Goal: Task Accomplishment & Management: Manage account settings

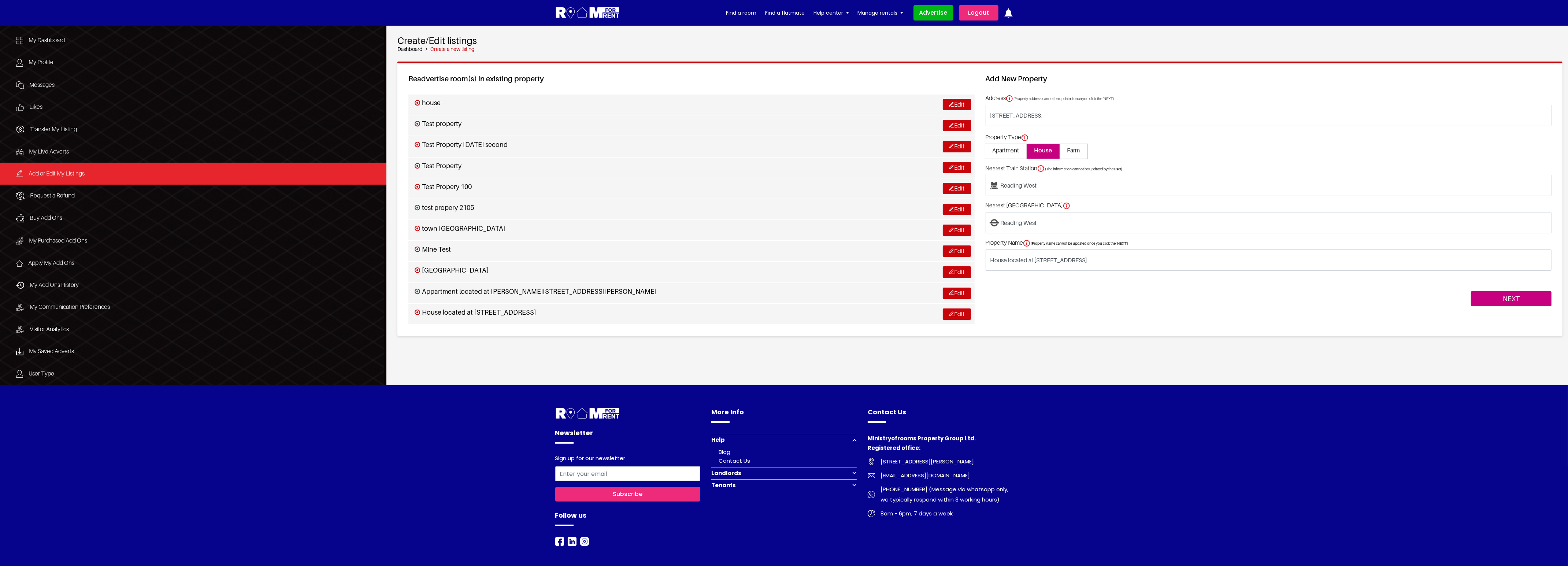
click at [981, 12] on link "Logout" at bounding box center [978, 12] width 40 height 15
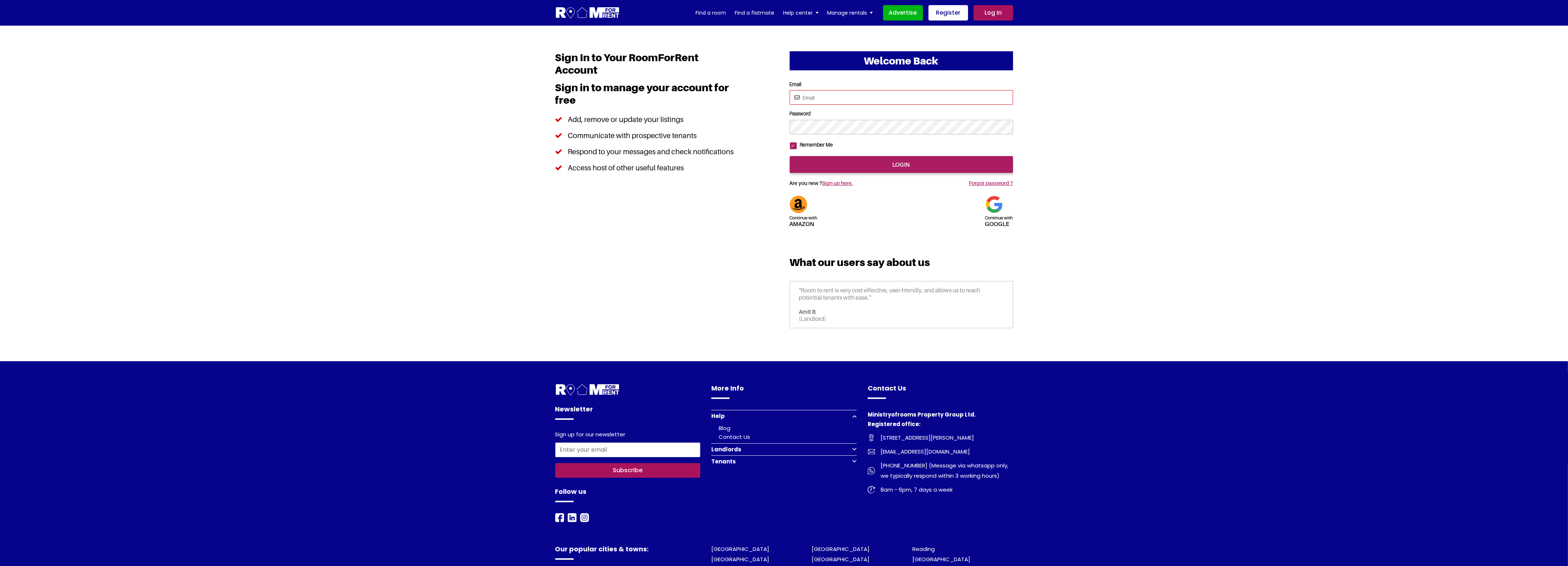
click at [840, 101] on input "Email" at bounding box center [901, 97] width 223 height 15
type input "saurabhsentiments@hotmail.com"
click at [894, 173] on input "login" at bounding box center [901, 164] width 223 height 17
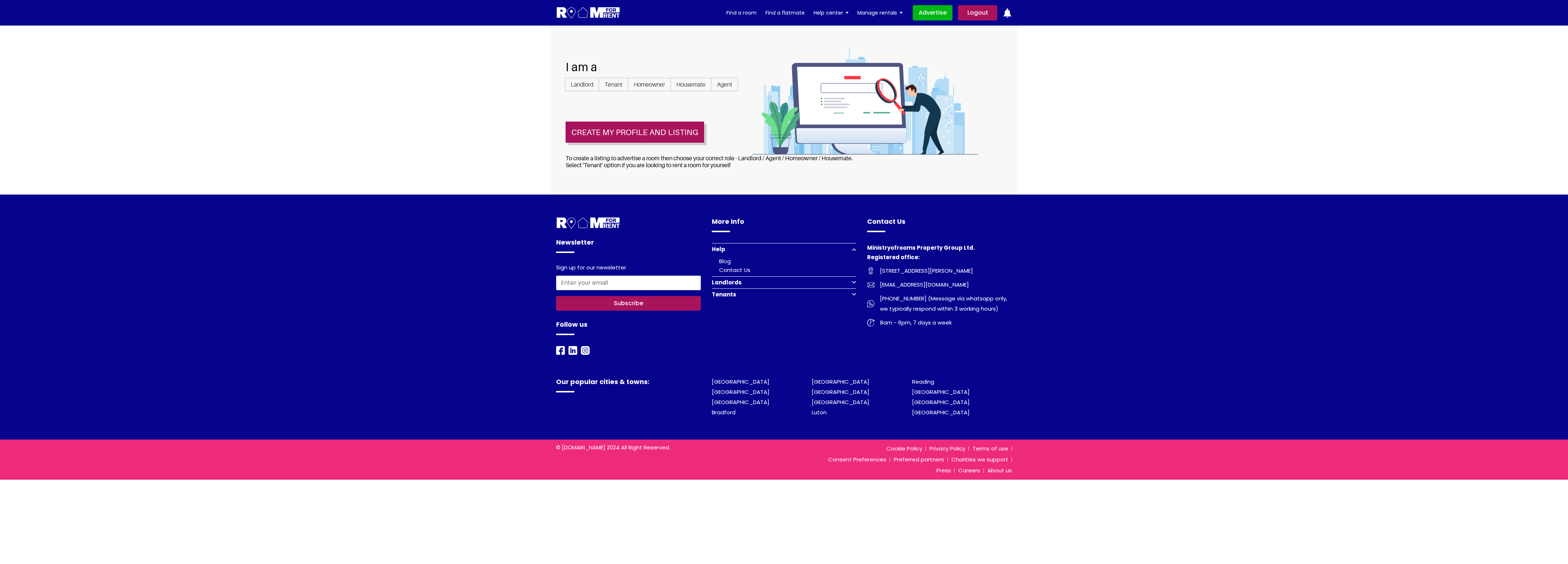
click at [976, 14] on link "Logout" at bounding box center [978, 12] width 40 height 15
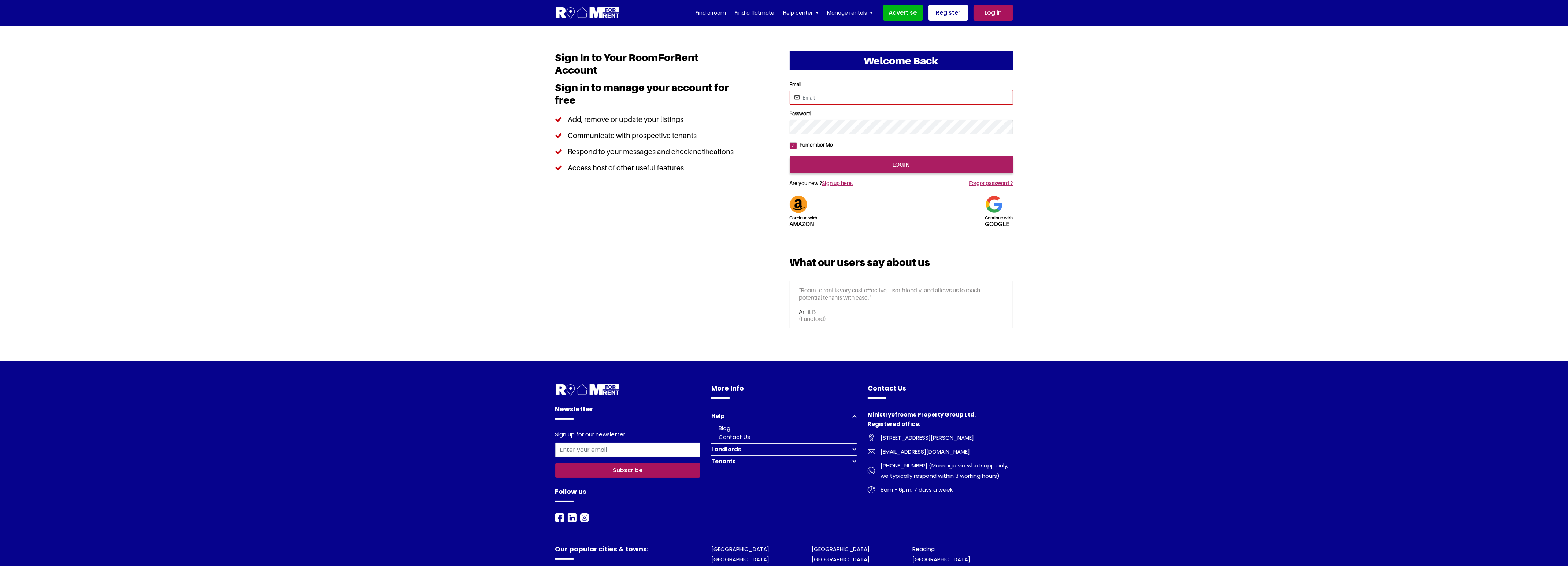
click at [846, 99] on input "Email" at bounding box center [901, 97] width 223 height 15
type input "saurabhsentiments@hotmail.com"
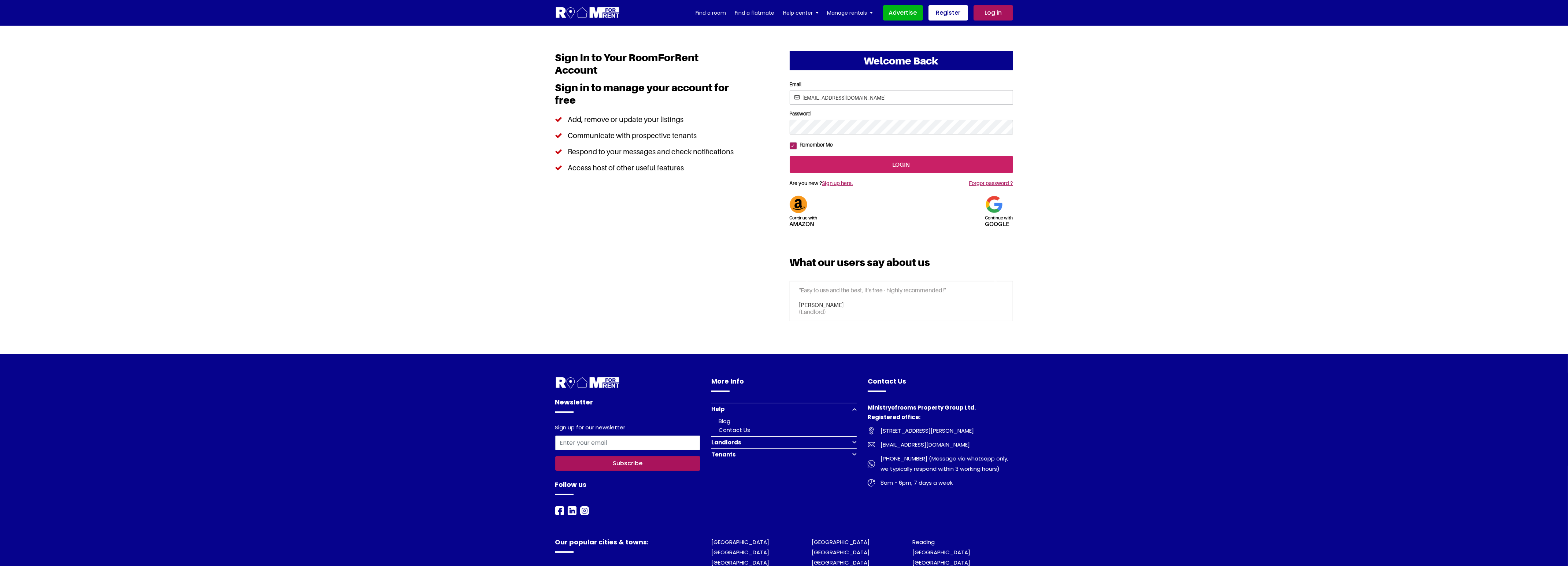
click at [869, 173] on input "login" at bounding box center [901, 164] width 223 height 17
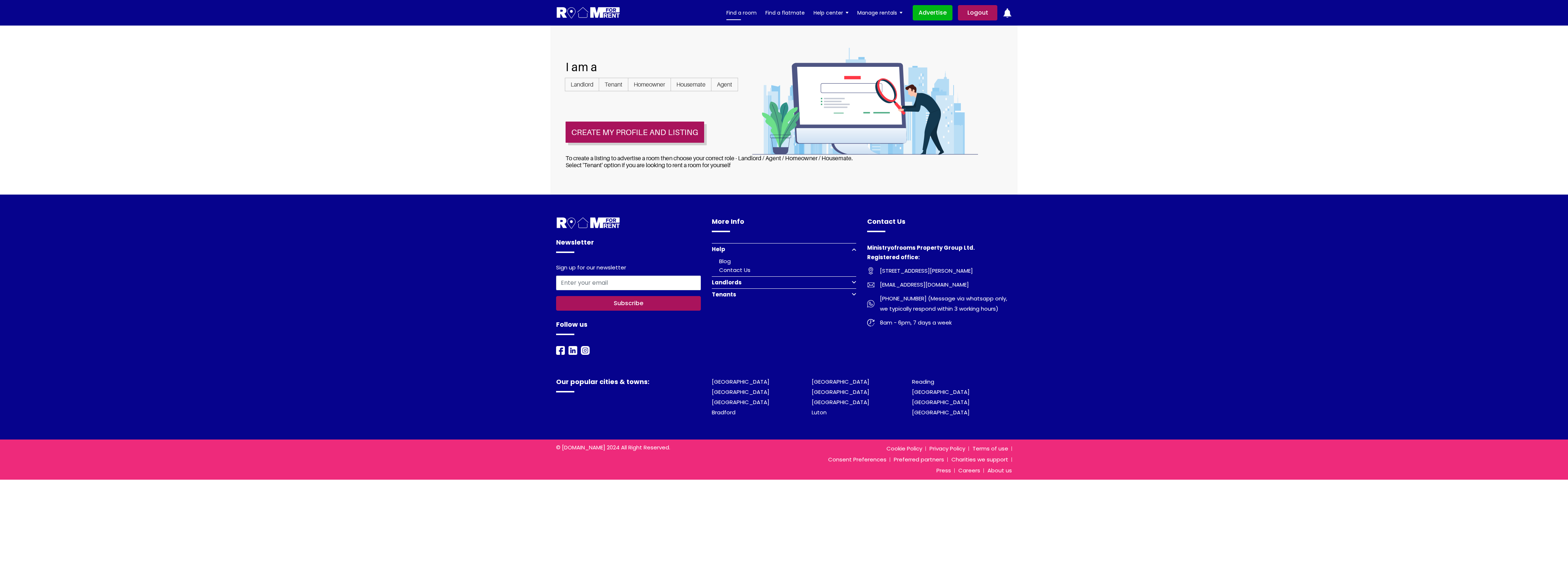
click at [744, 12] on link "Find a room" at bounding box center [741, 13] width 30 height 11
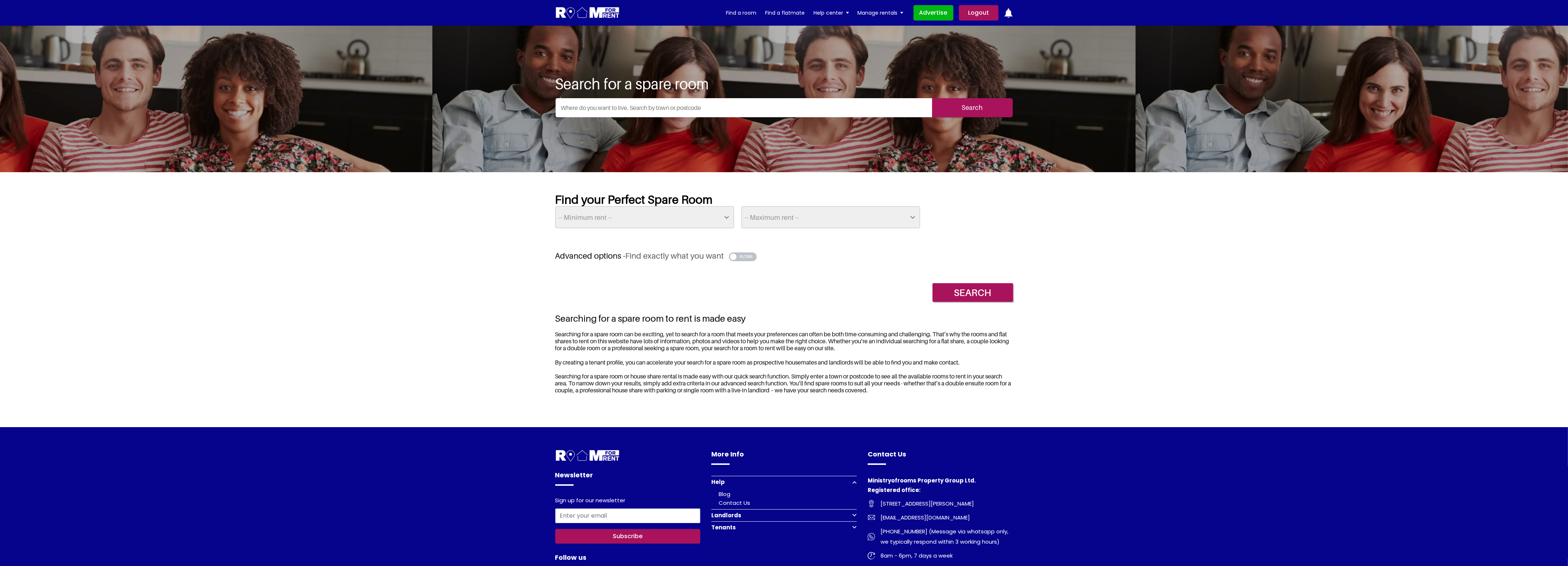
click at [981, 14] on link "Logout" at bounding box center [978, 12] width 40 height 15
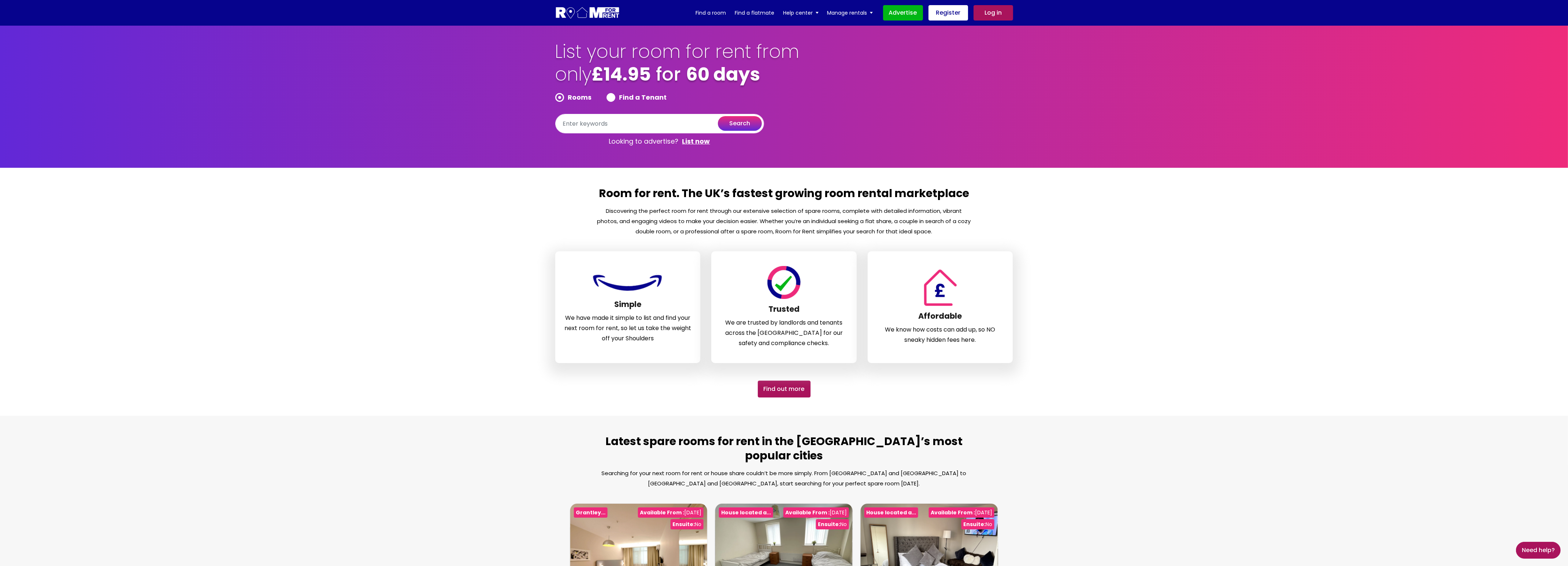
click at [997, 13] on link "Log in" at bounding box center [993, 12] width 40 height 15
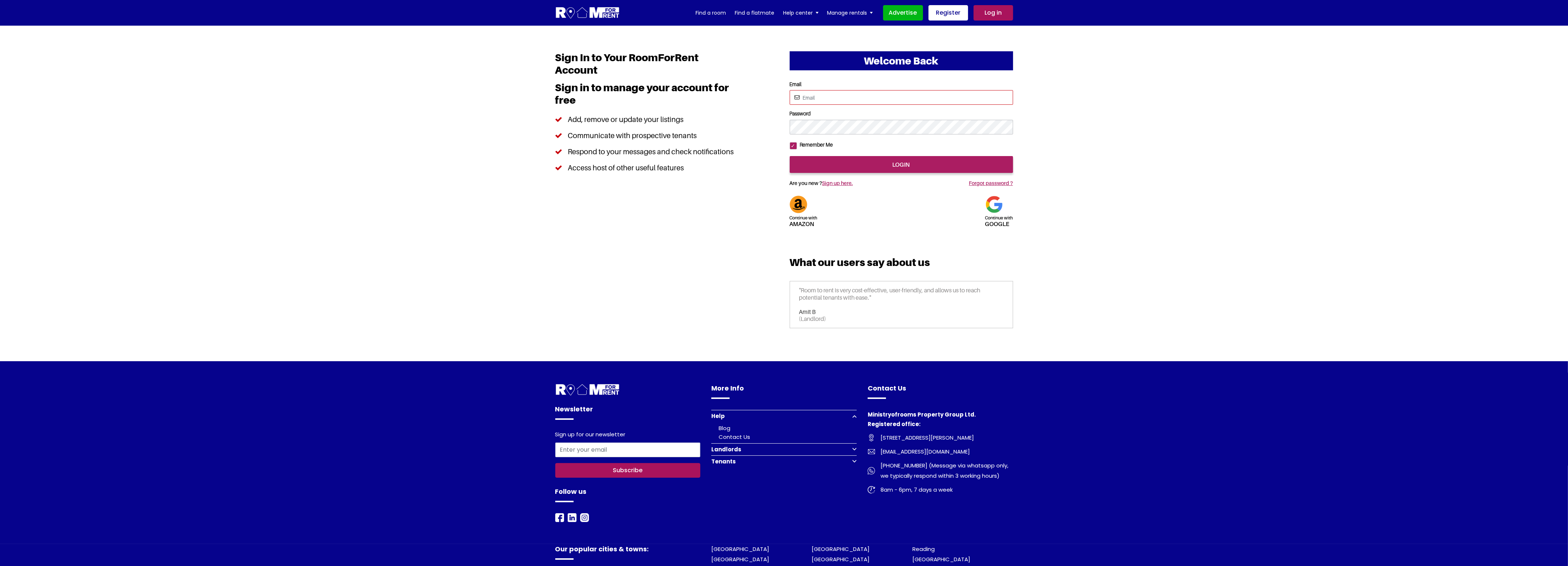
click at [852, 101] on input "Email" at bounding box center [901, 97] width 223 height 15
type input "saurabhsentiments@hotmail.com"
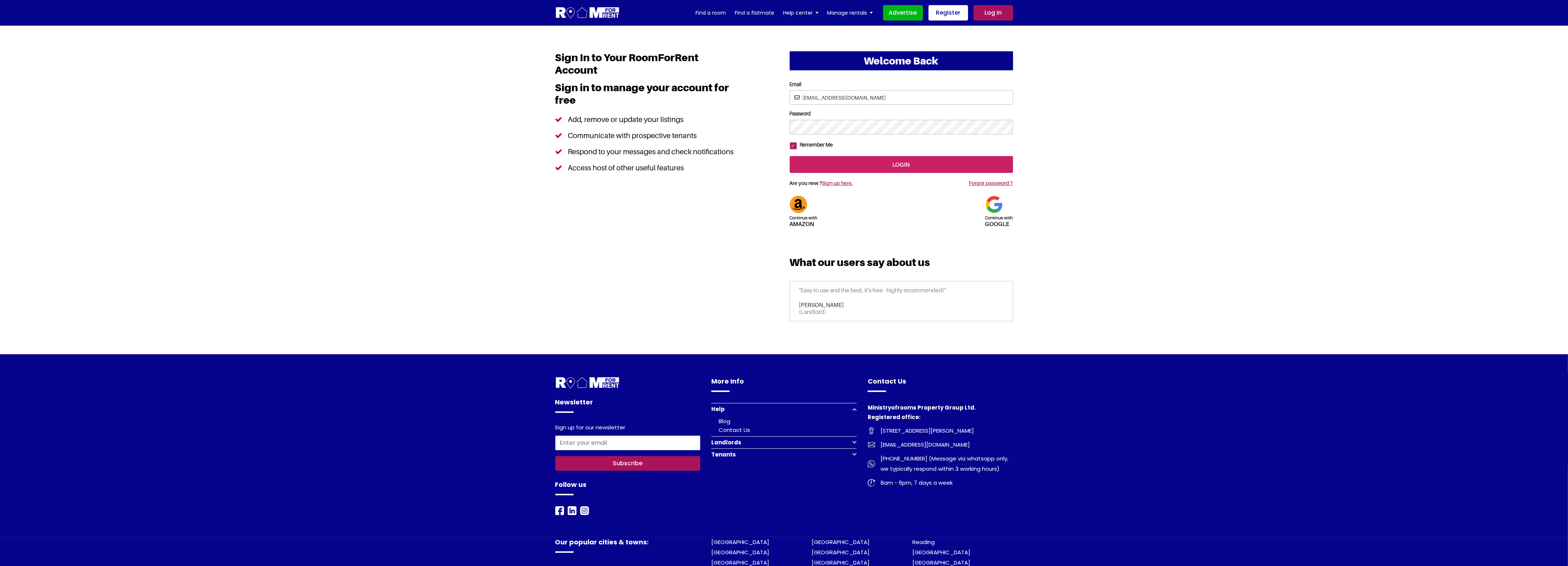
click at [890, 173] on input "login" at bounding box center [901, 164] width 223 height 17
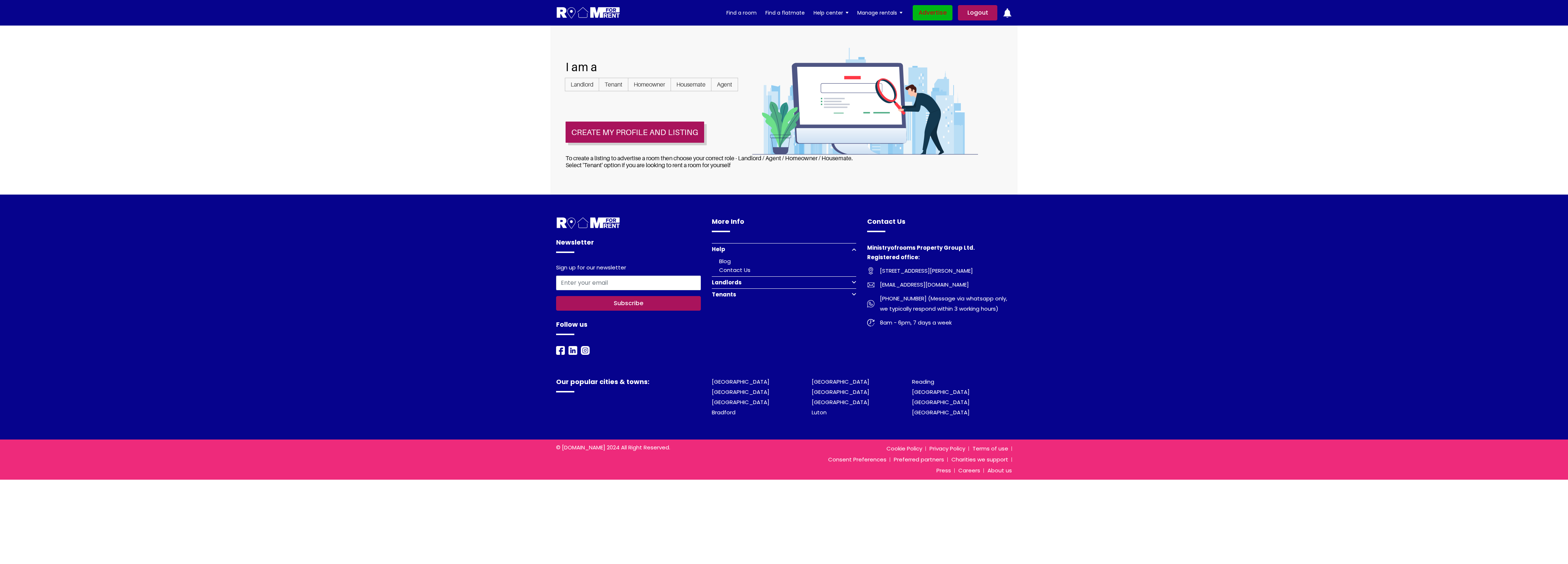
click at [927, 18] on link "Advertise" at bounding box center [932, 12] width 40 height 15
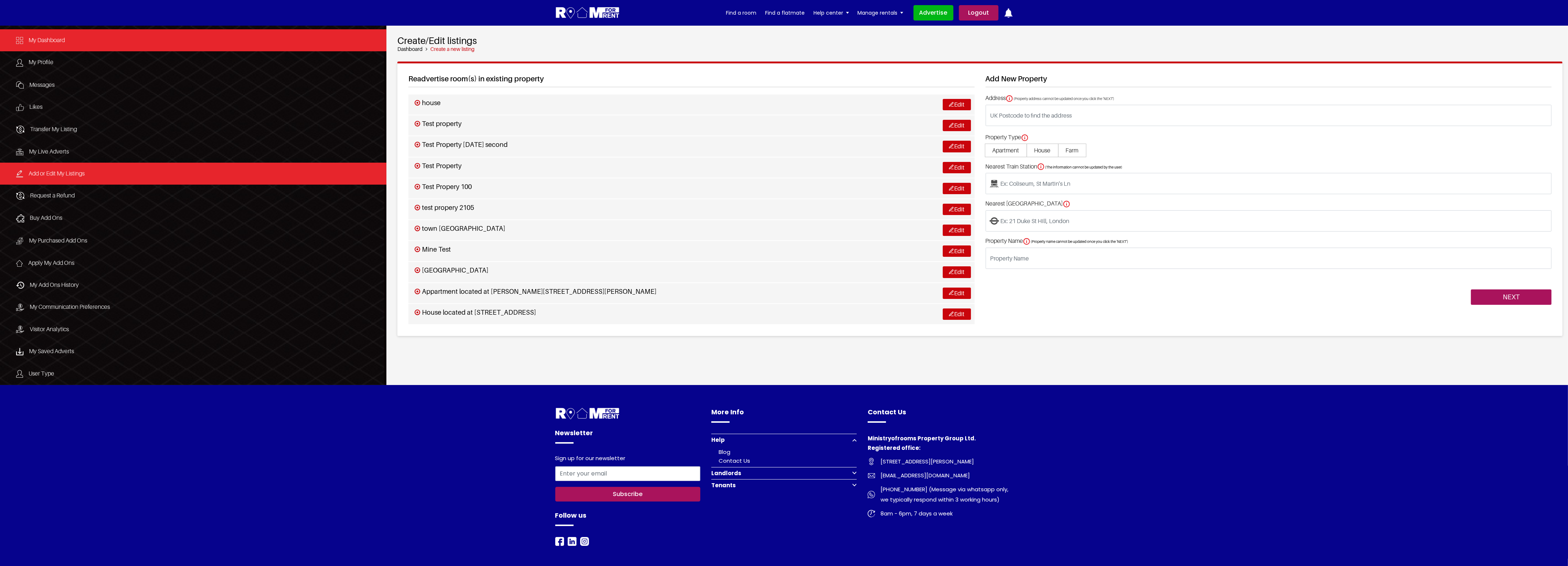
click at [66, 40] on link "My Dashboard" at bounding box center [193, 40] width 386 height 22
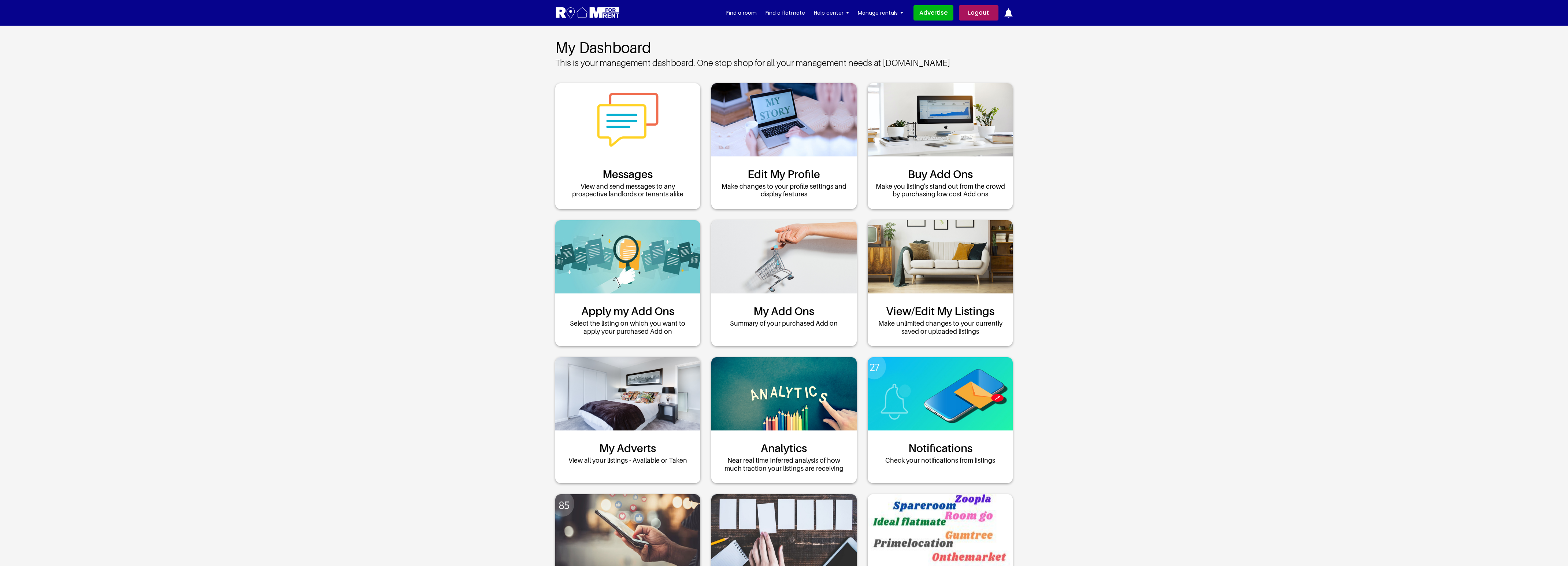
click at [975, 13] on link "Logout" at bounding box center [978, 12] width 40 height 15
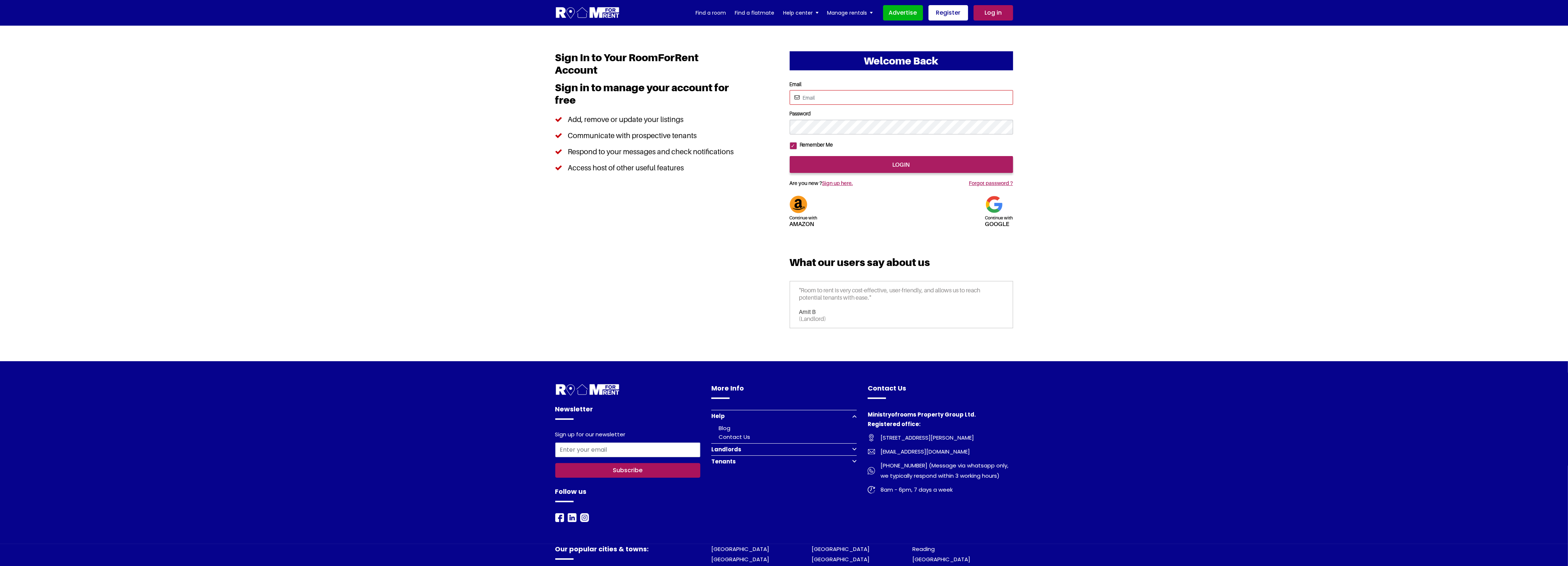
click at [874, 97] on input "Email" at bounding box center [901, 97] width 223 height 15
type input "saurabhsentiments@hotmail.com"
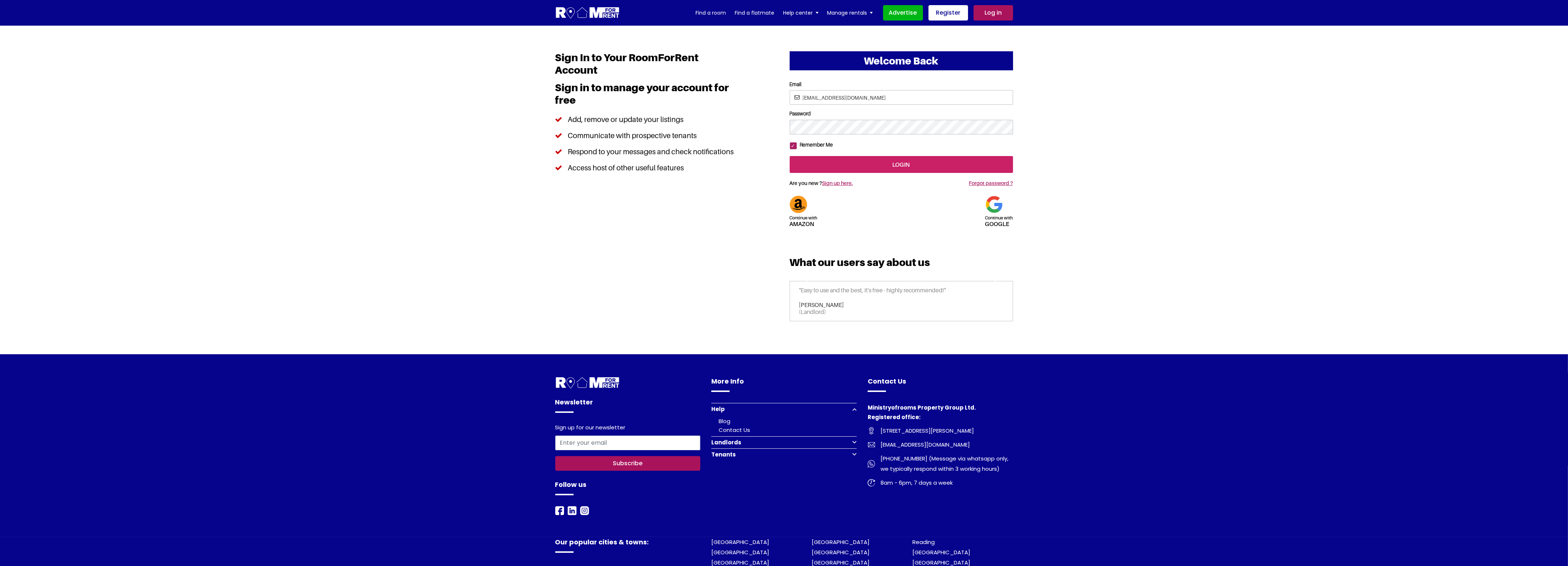
click at [934, 173] on input "login" at bounding box center [901, 164] width 223 height 17
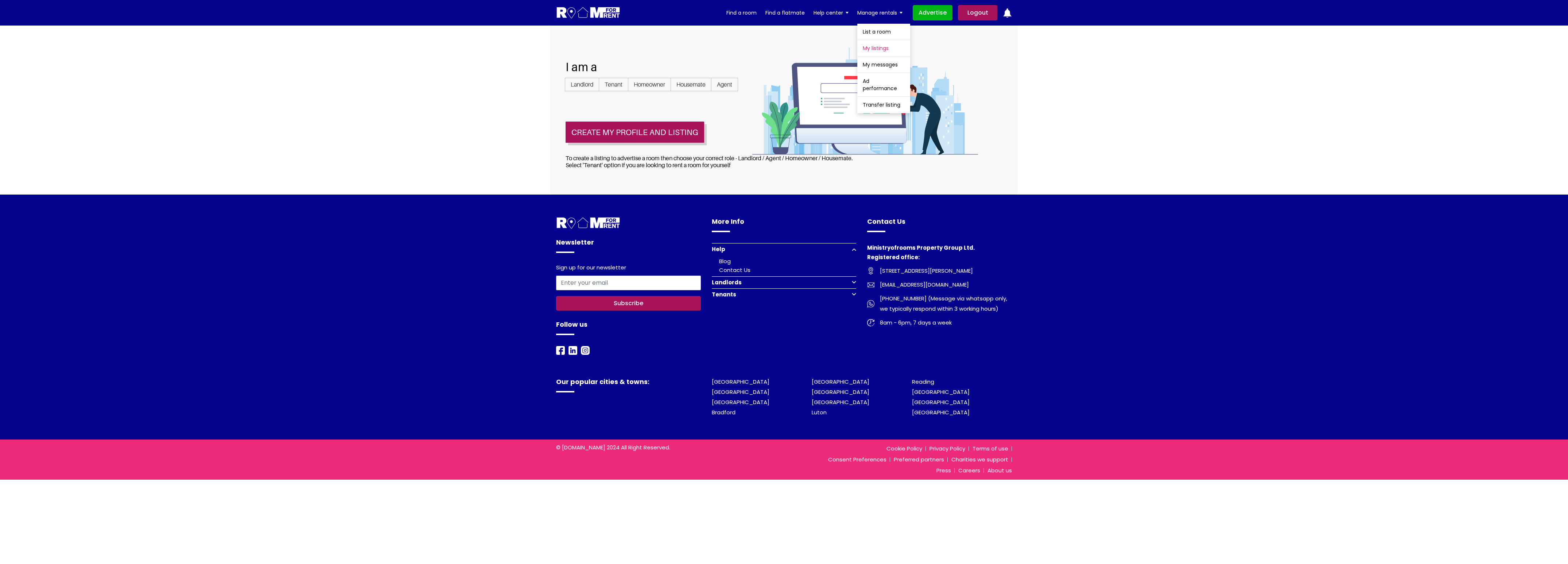
click at [879, 46] on link "My listings" at bounding box center [883, 48] width 53 height 16
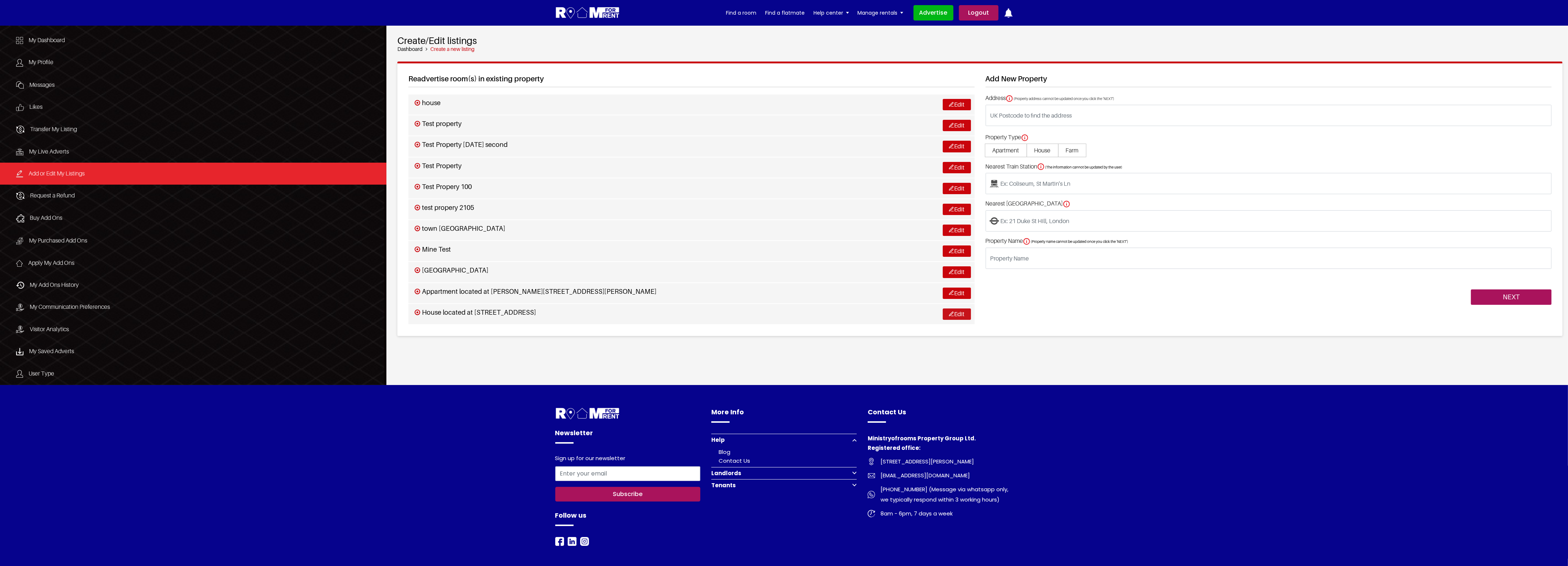
click at [959, 314] on link "Edit" at bounding box center [957, 314] width 28 height 12
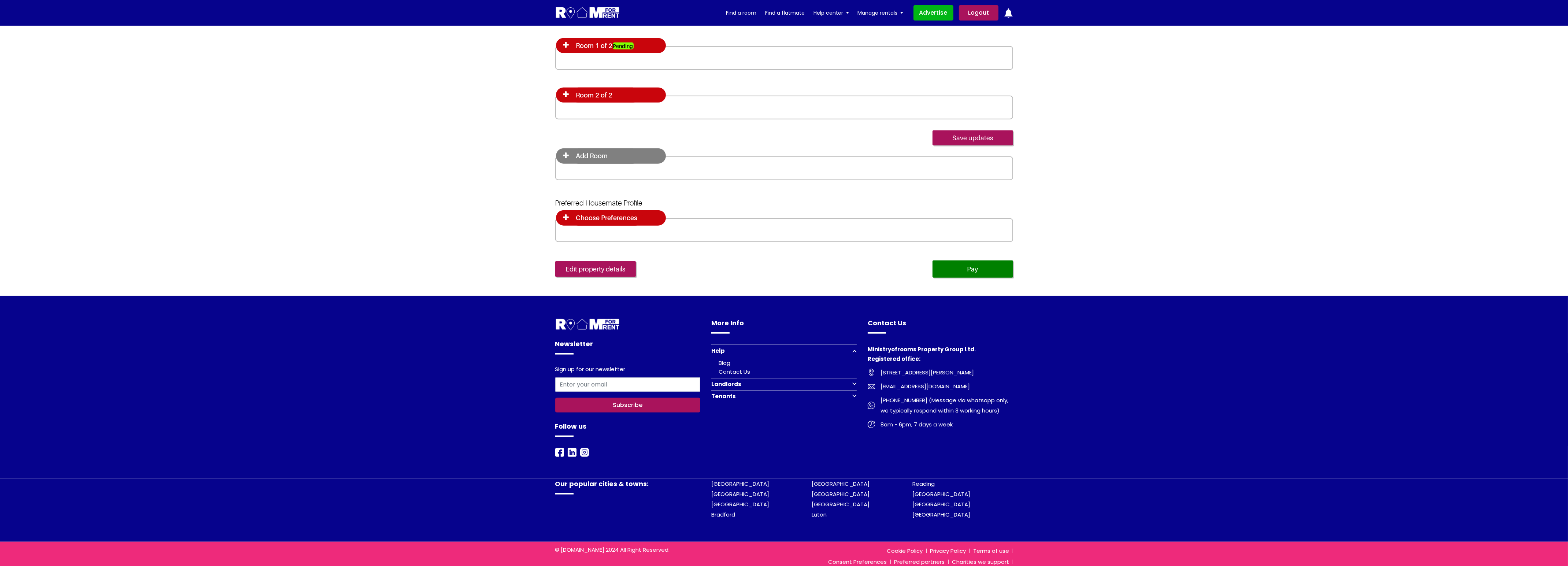
scroll to position [1702, 0]
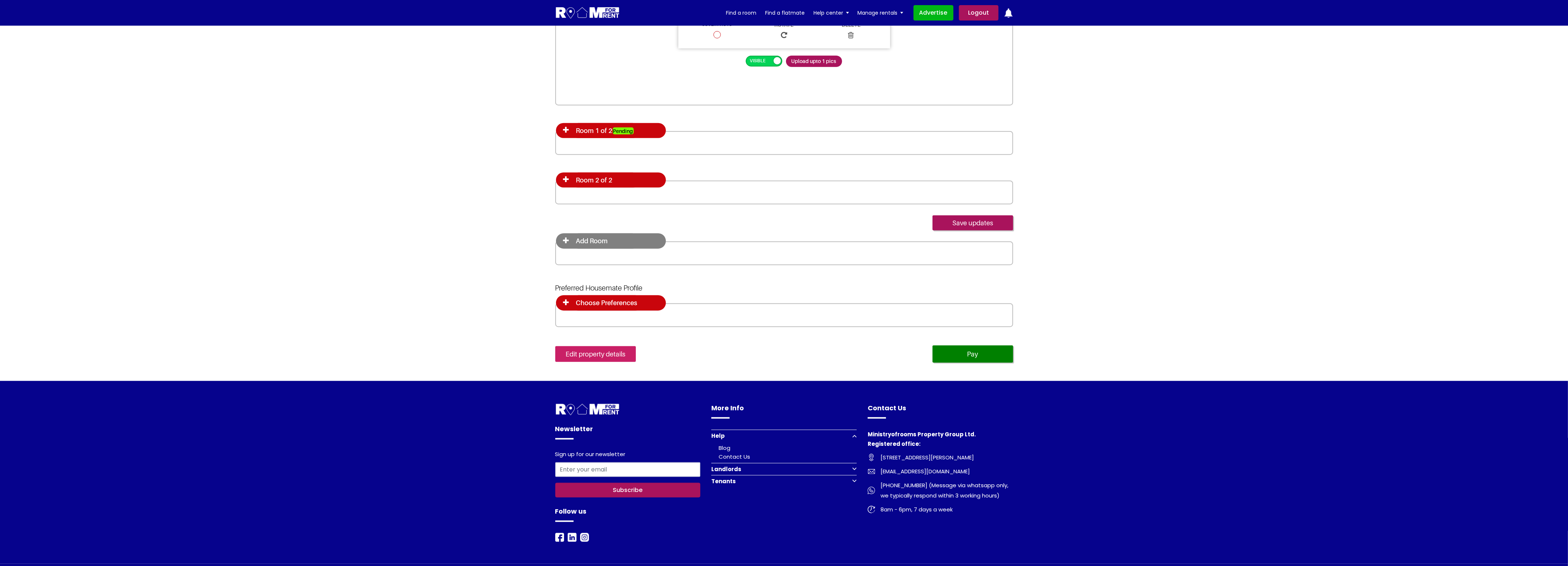
click at [602, 350] on link "Edit property details" at bounding box center [595, 354] width 81 height 16
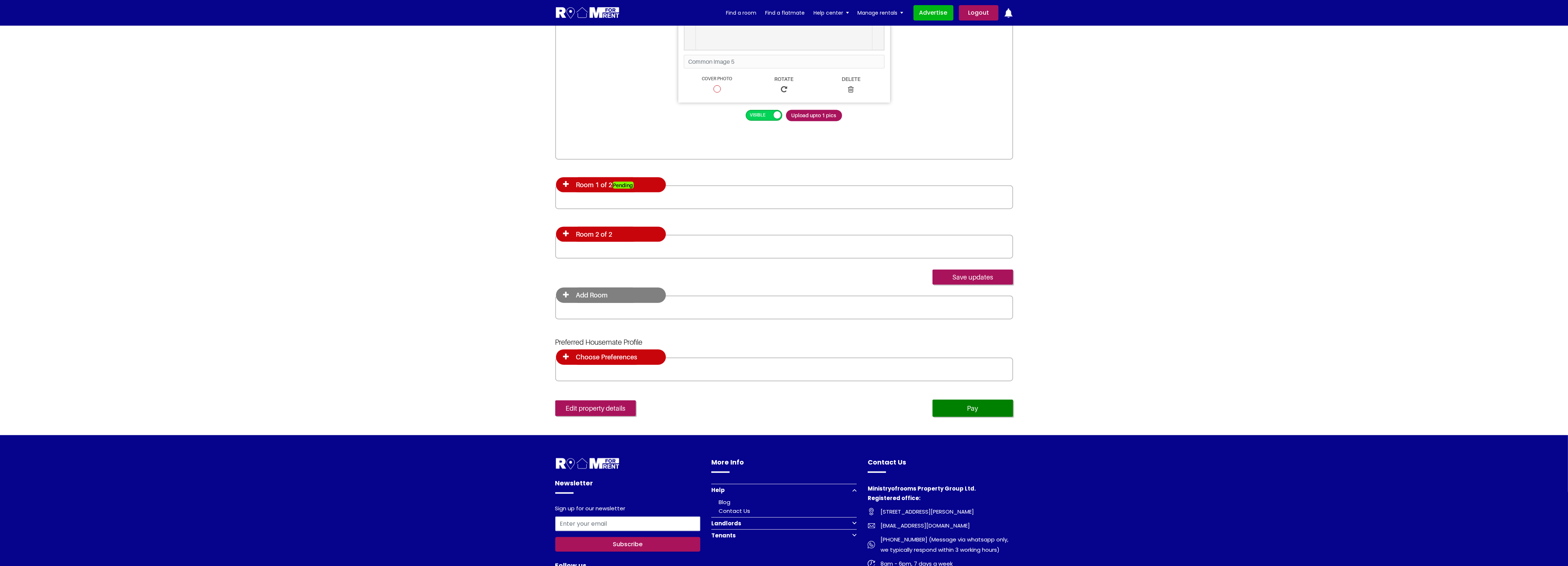
scroll to position [1583, 0]
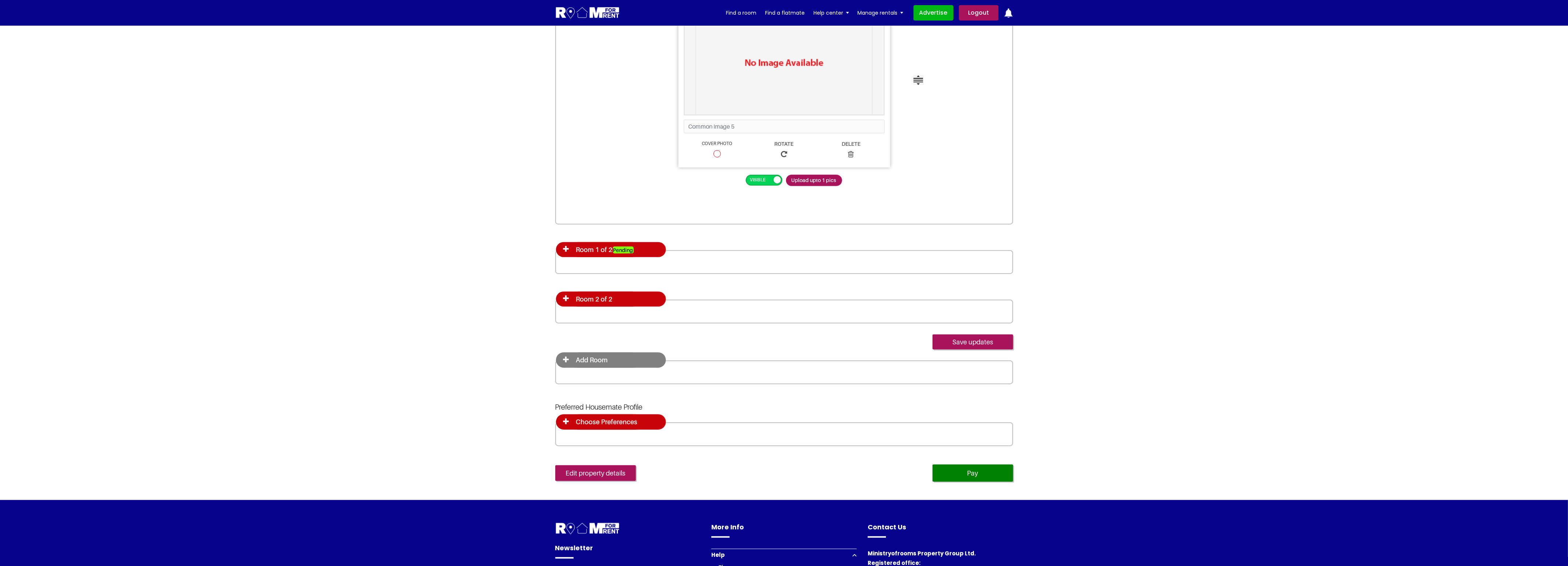
click at [566, 248] on icon at bounding box center [566, 249] width 6 height 7
